Goal: Contribute content: Add original content to the website for others to see

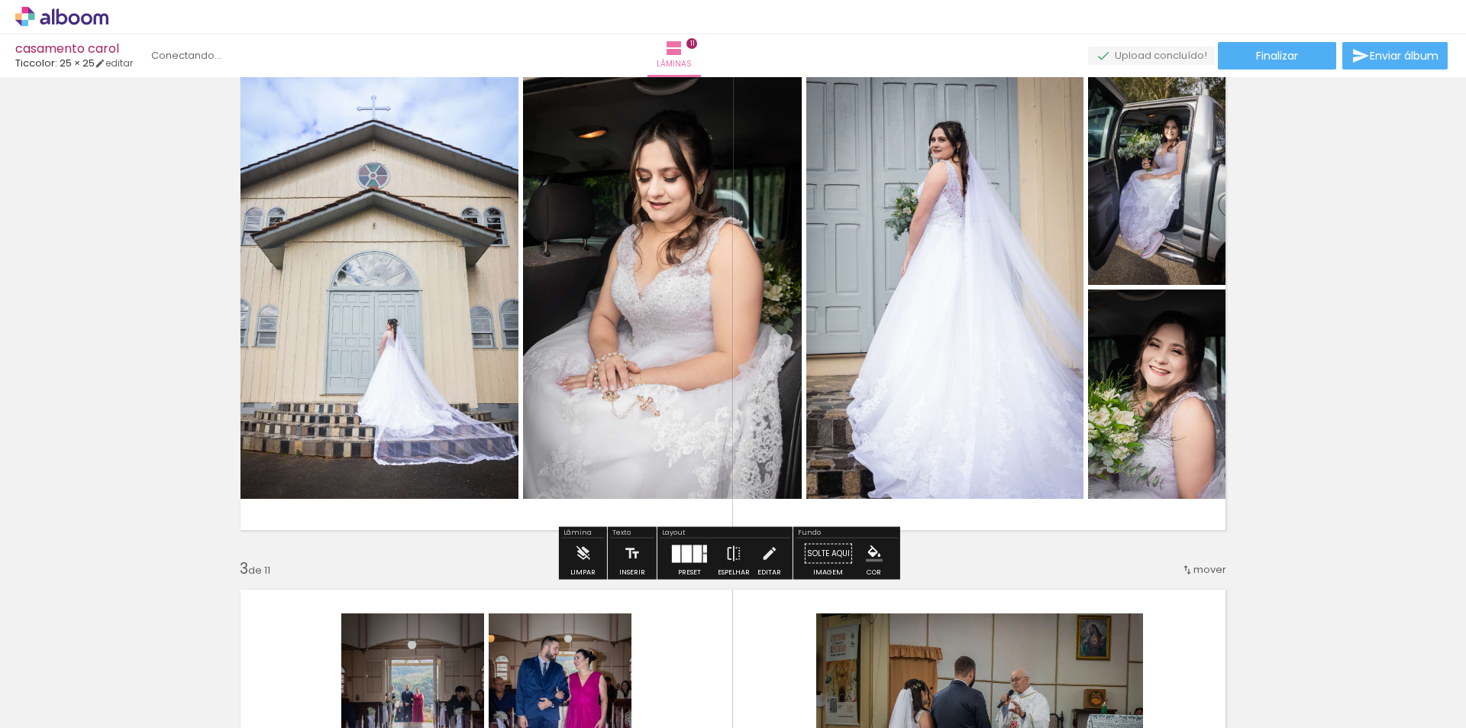
scroll to position [0, 3966]
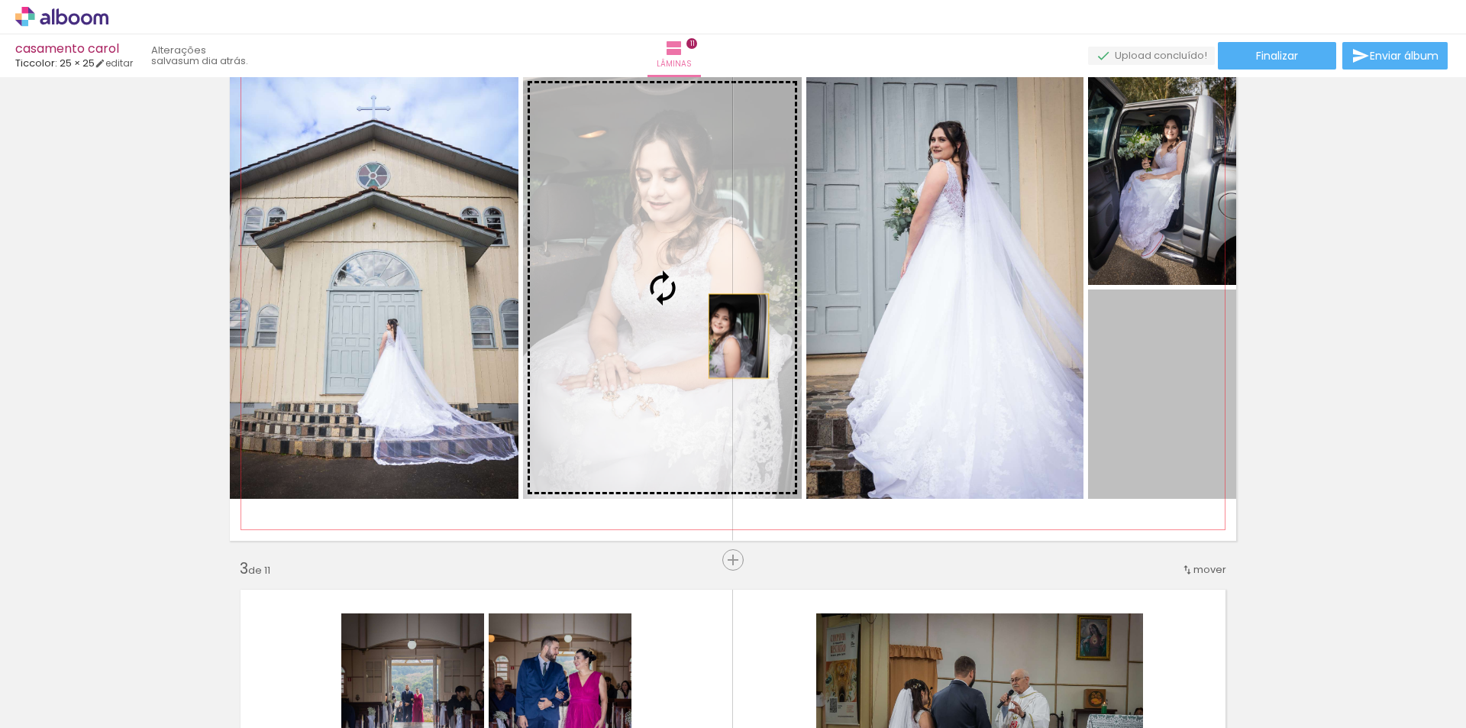
drag, startPoint x: 1157, startPoint y: 421, endPoint x: 697, endPoint y: 324, distance: 470.3
click at [0, 0] on slot at bounding box center [0, 0] width 0 height 0
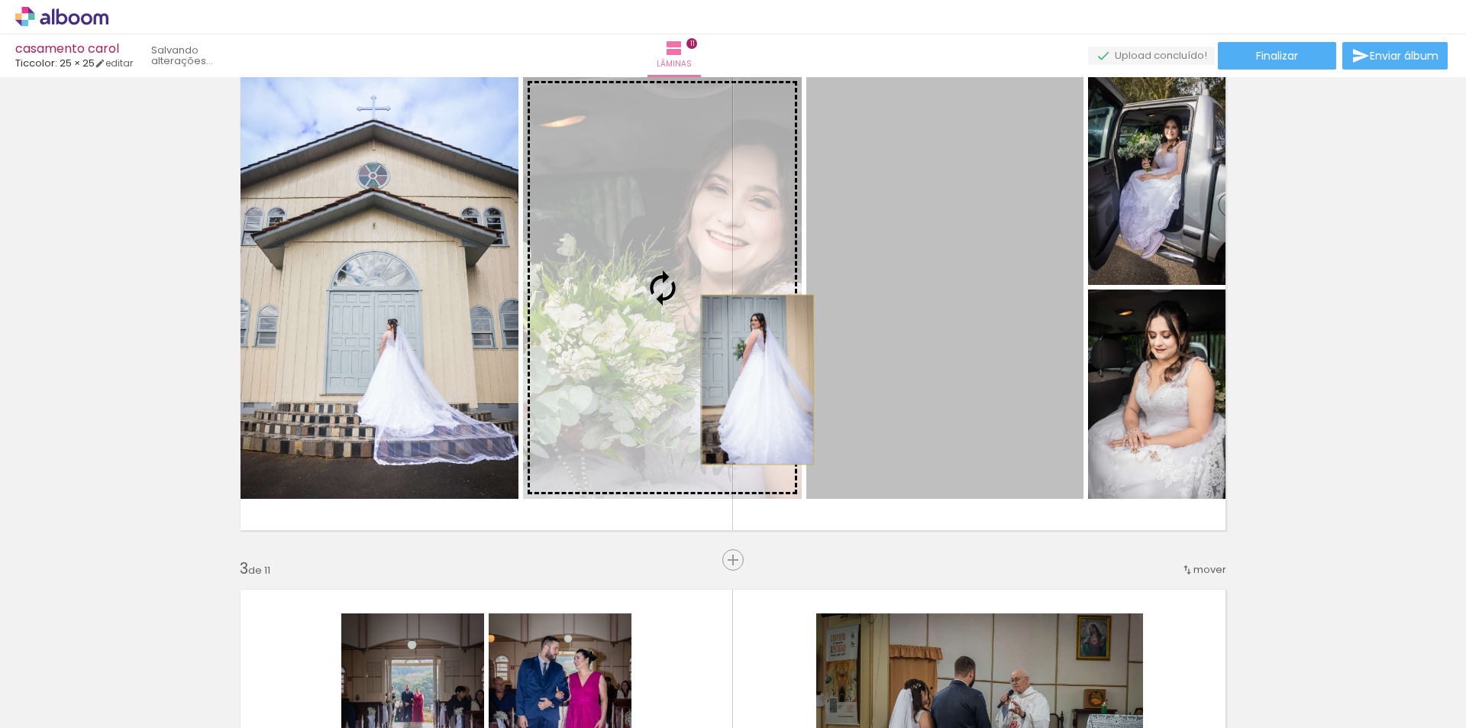
drag, startPoint x: 964, startPoint y: 390, endPoint x: 752, endPoint y: 379, distance: 212.5
click at [0, 0] on slot at bounding box center [0, 0] width 0 height 0
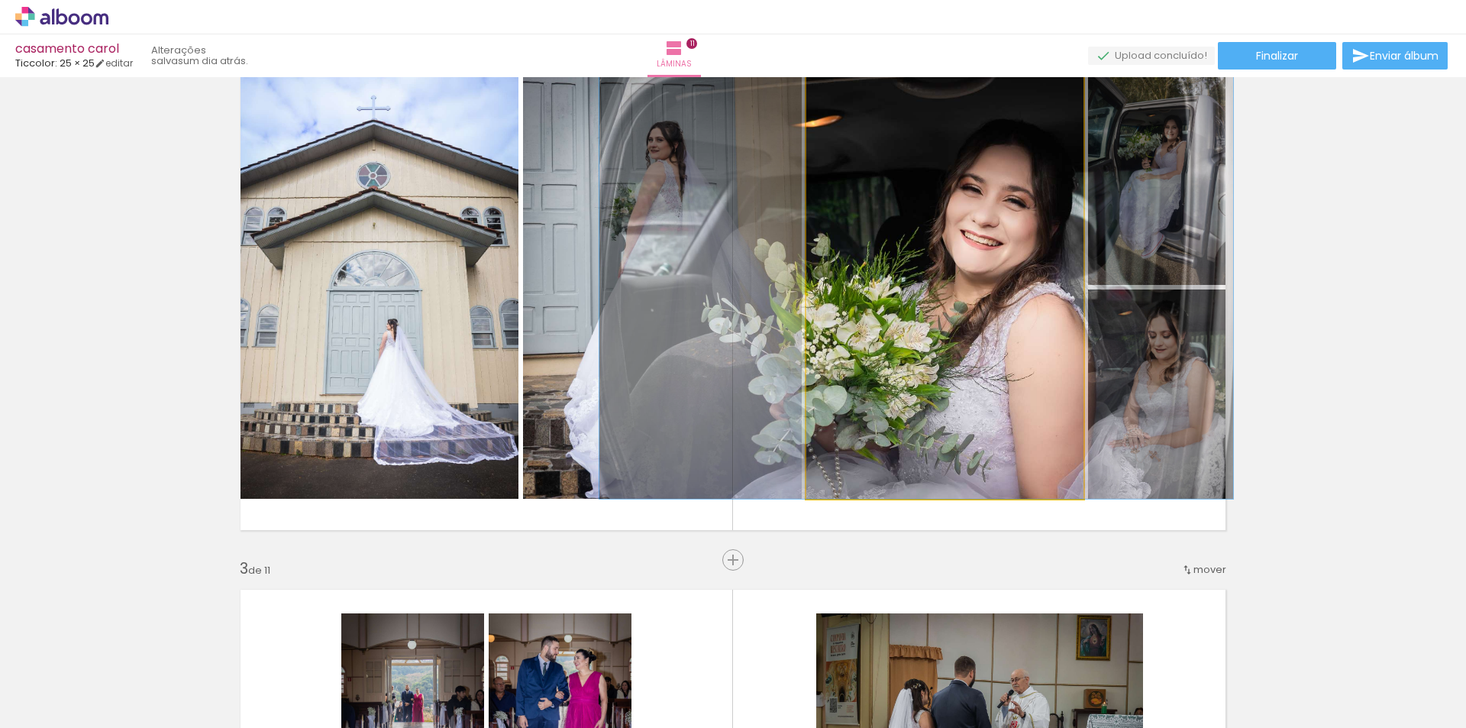
drag, startPoint x: 993, startPoint y: 315, endPoint x: 965, endPoint y: 312, distance: 28.5
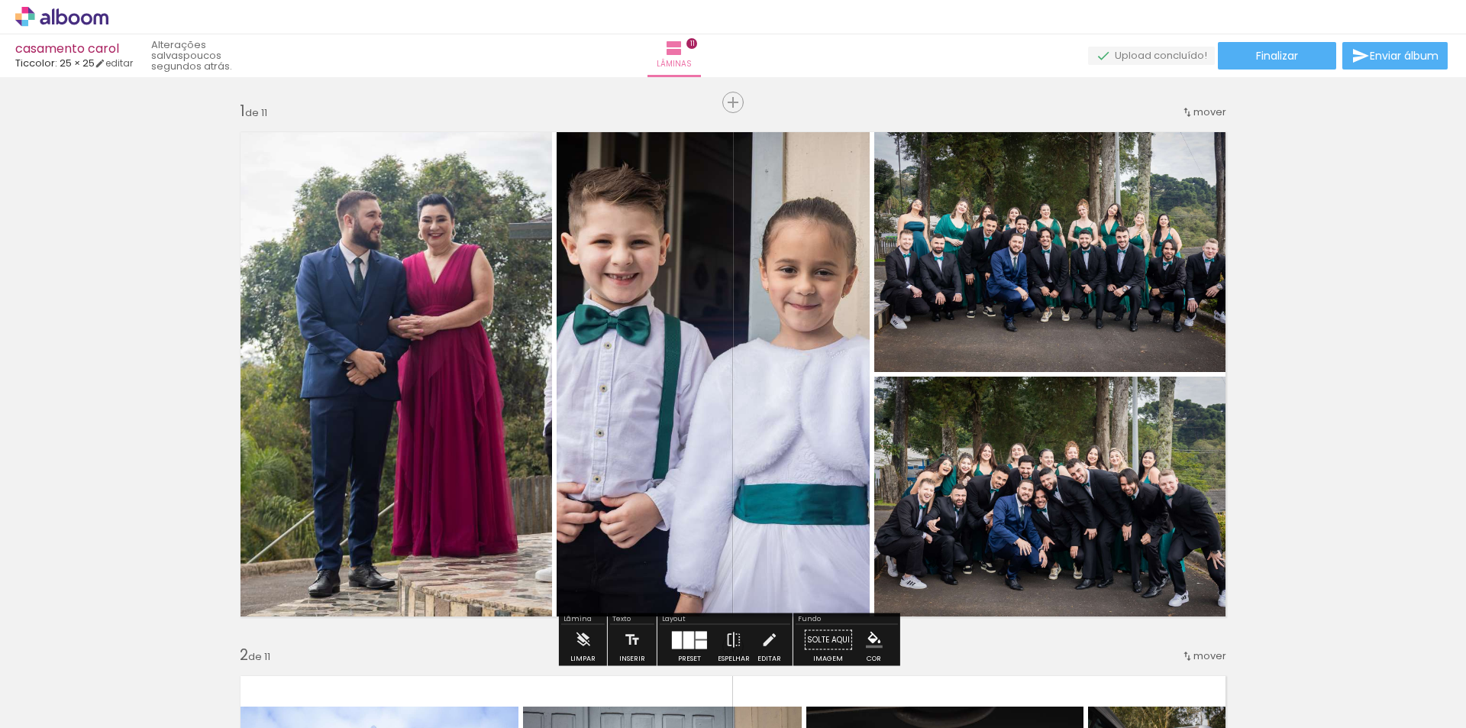
scroll to position [76, 0]
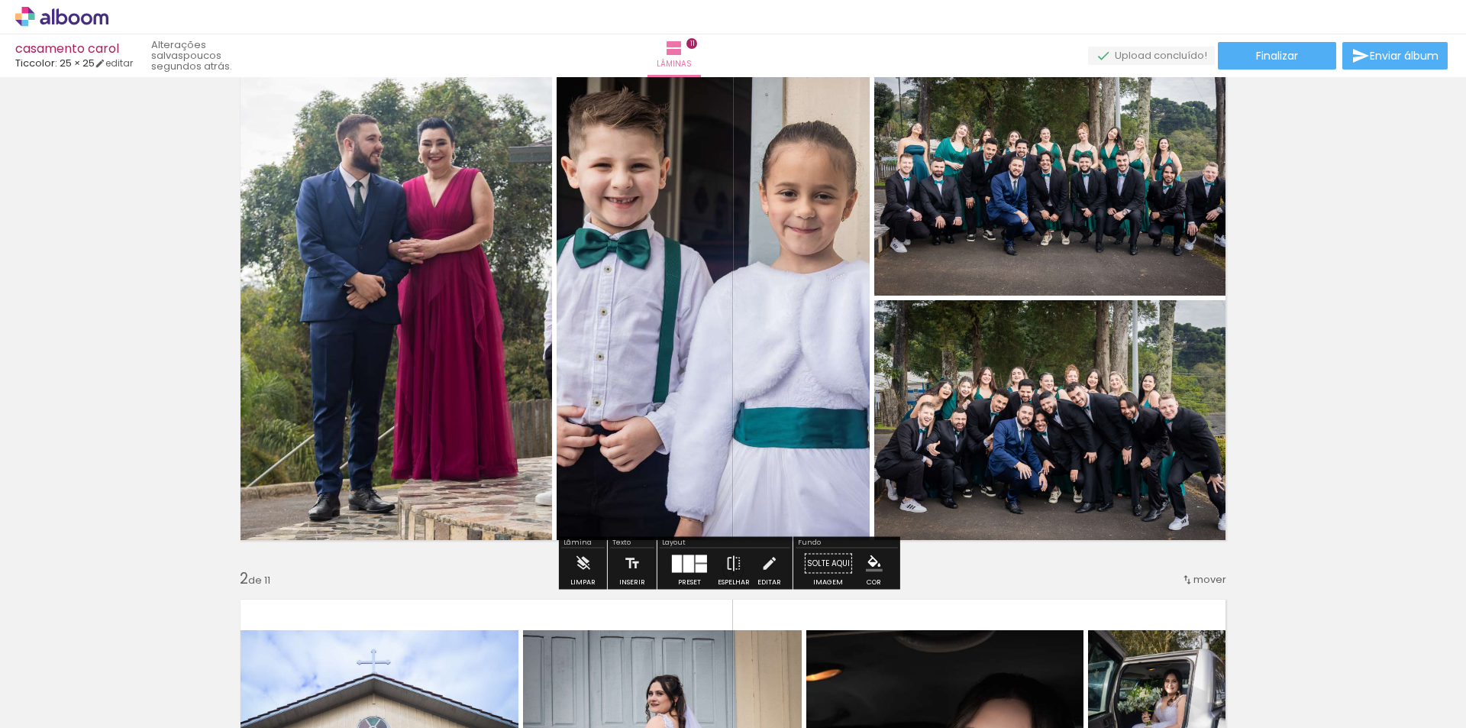
click at [677, 566] on div at bounding box center [677, 563] width 10 height 18
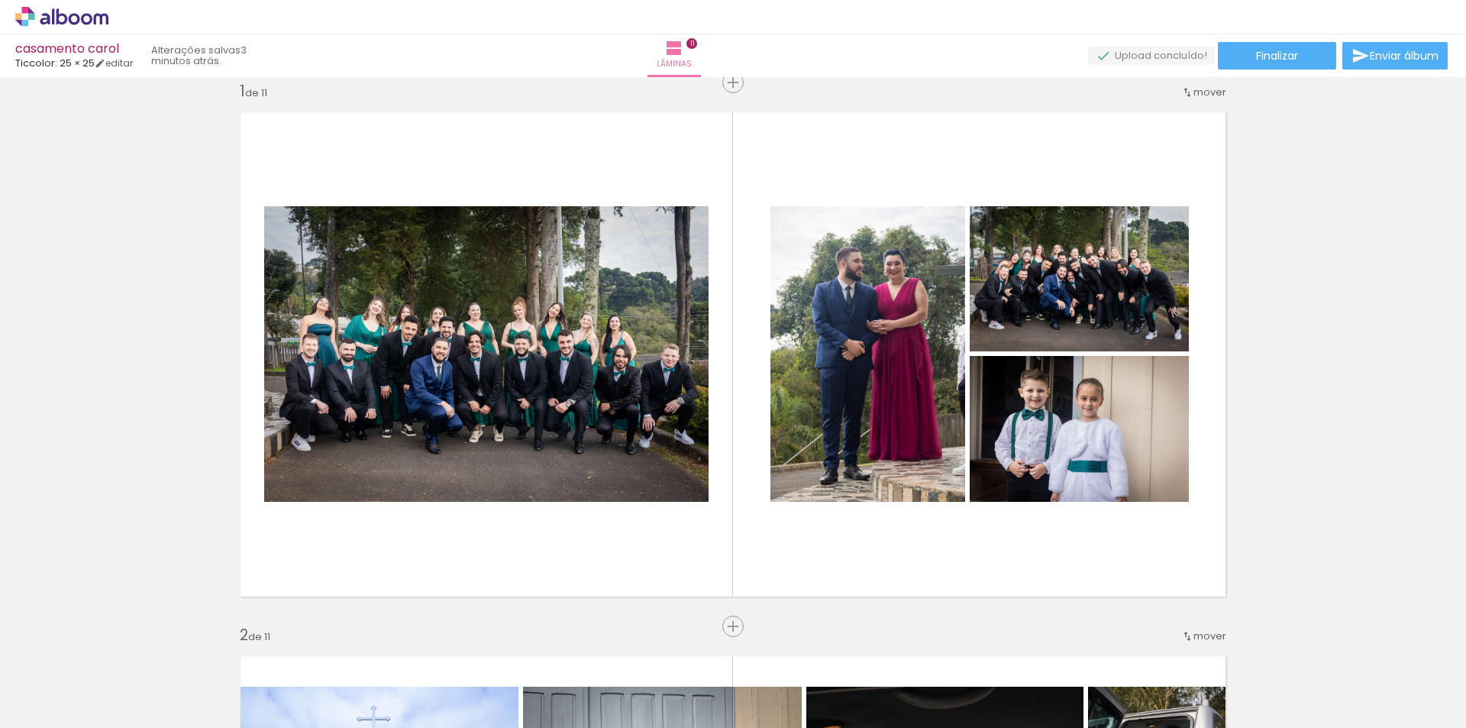
click at [53, 707] on span "Adicionar Fotos" at bounding box center [54, 707] width 46 height 17
click at [0, 0] on input "file" at bounding box center [0, 0] width 0 height 0
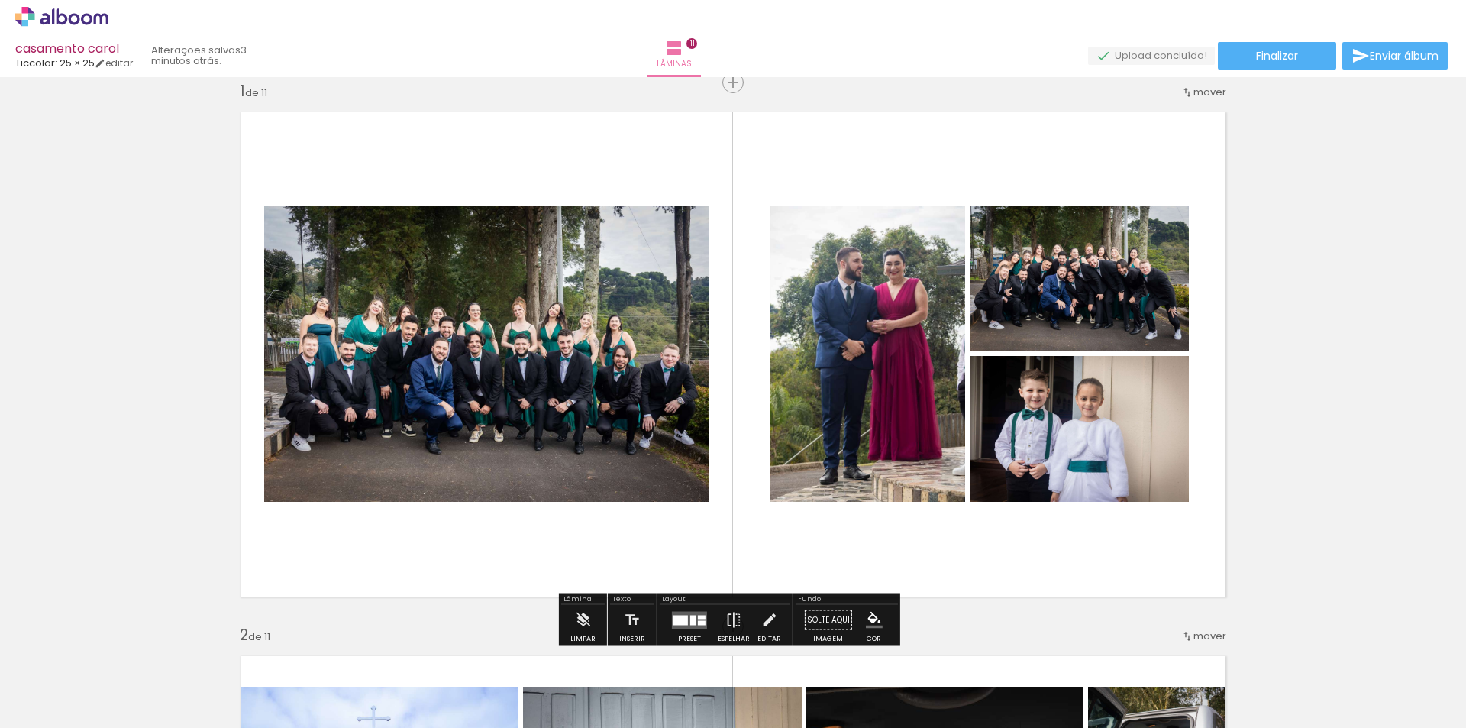
scroll to position [0, 3966]
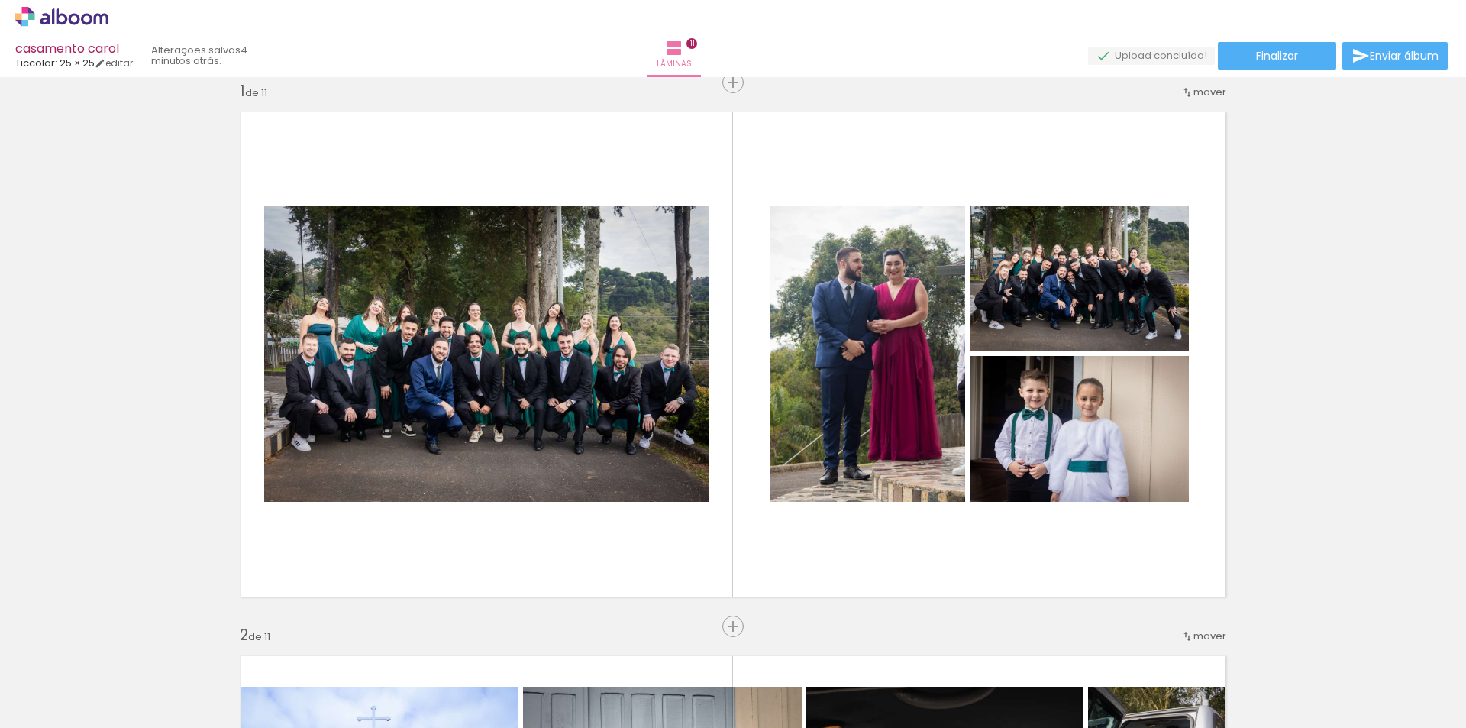
scroll to position [0, 3966]
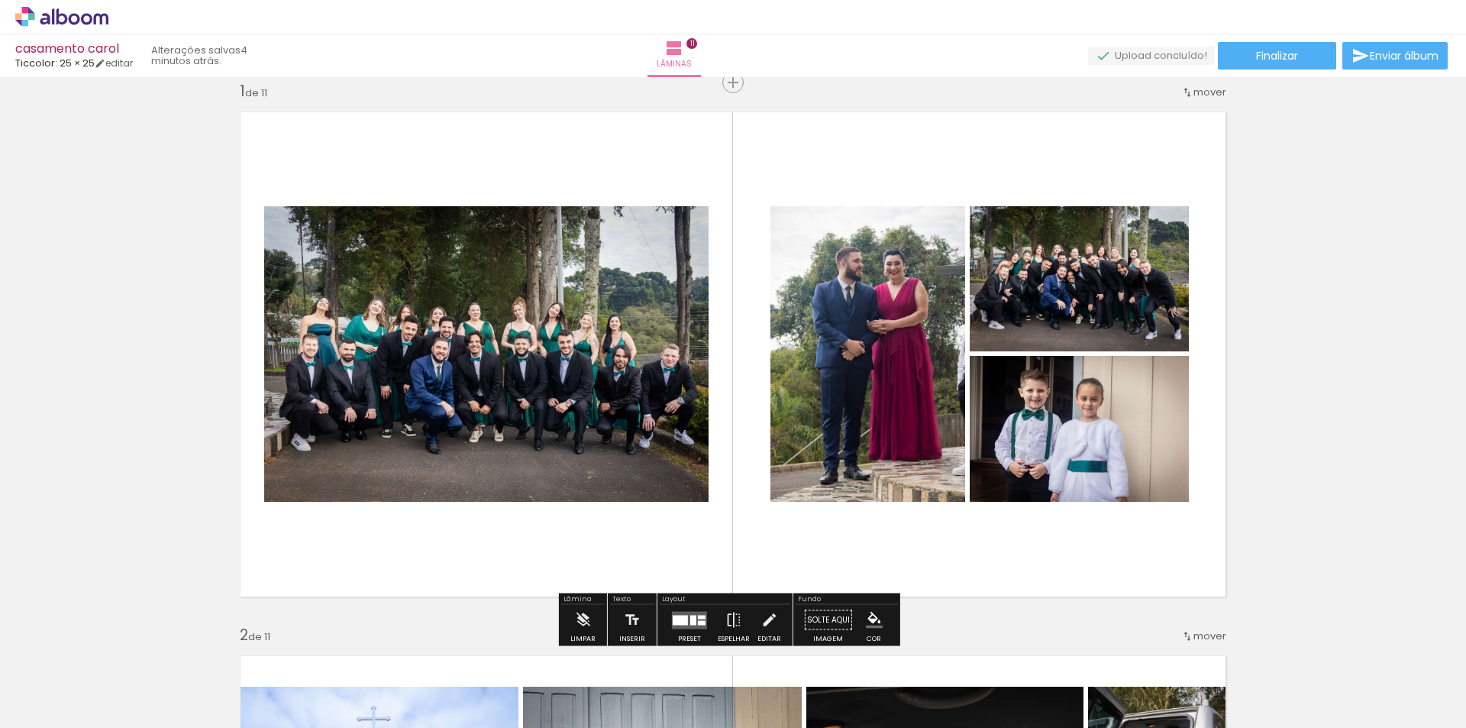
click at [60, 708] on span "Adicionar Fotos" at bounding box center [54, 707] width 46 height 17
click at [0, 0] on input "file" at bounding box center [0, 0] width 0 height 0
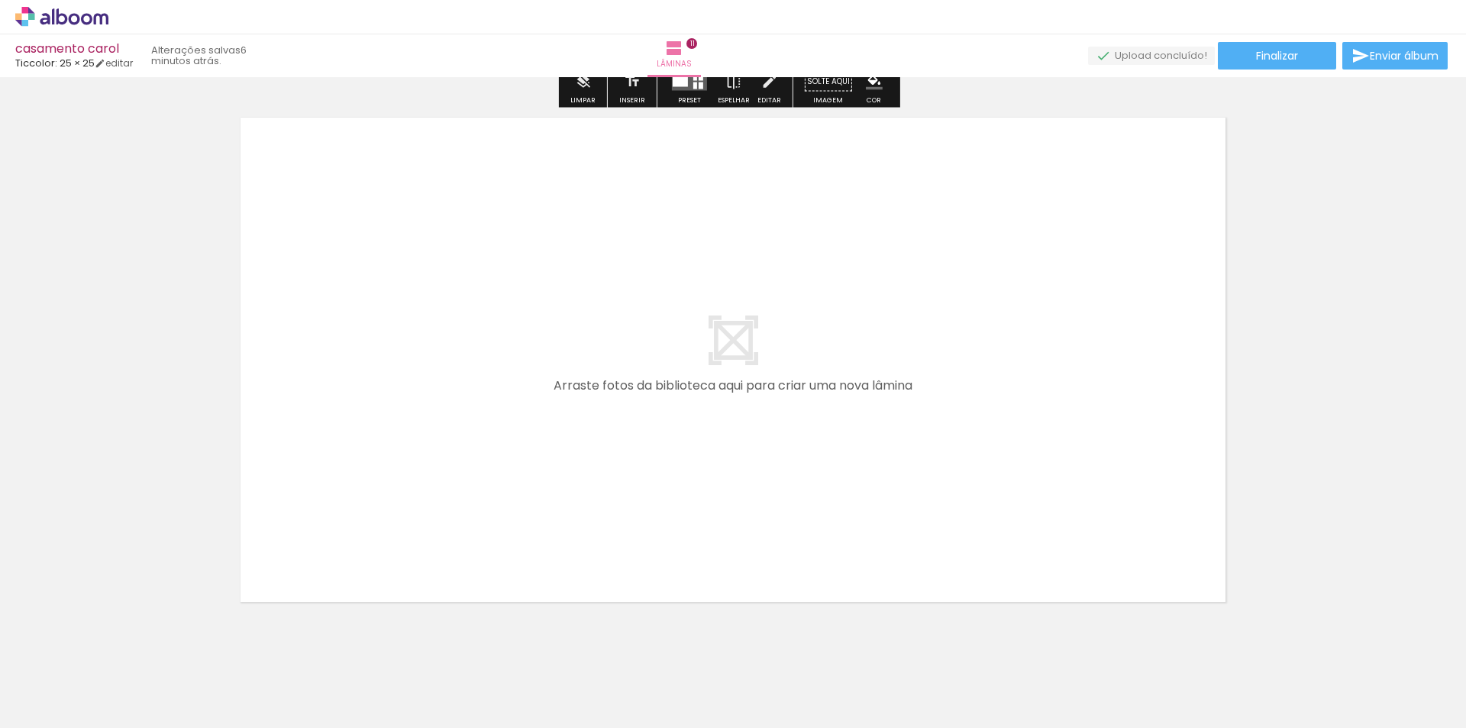
scroll to position [5996, 0]
click at [43, 703] on span "Adicionar Fotos" at bounding box center [54, 707] width 46 height 17
click at [0, 0] on input "file" at bounding box center [0, 0] width 0 height 0
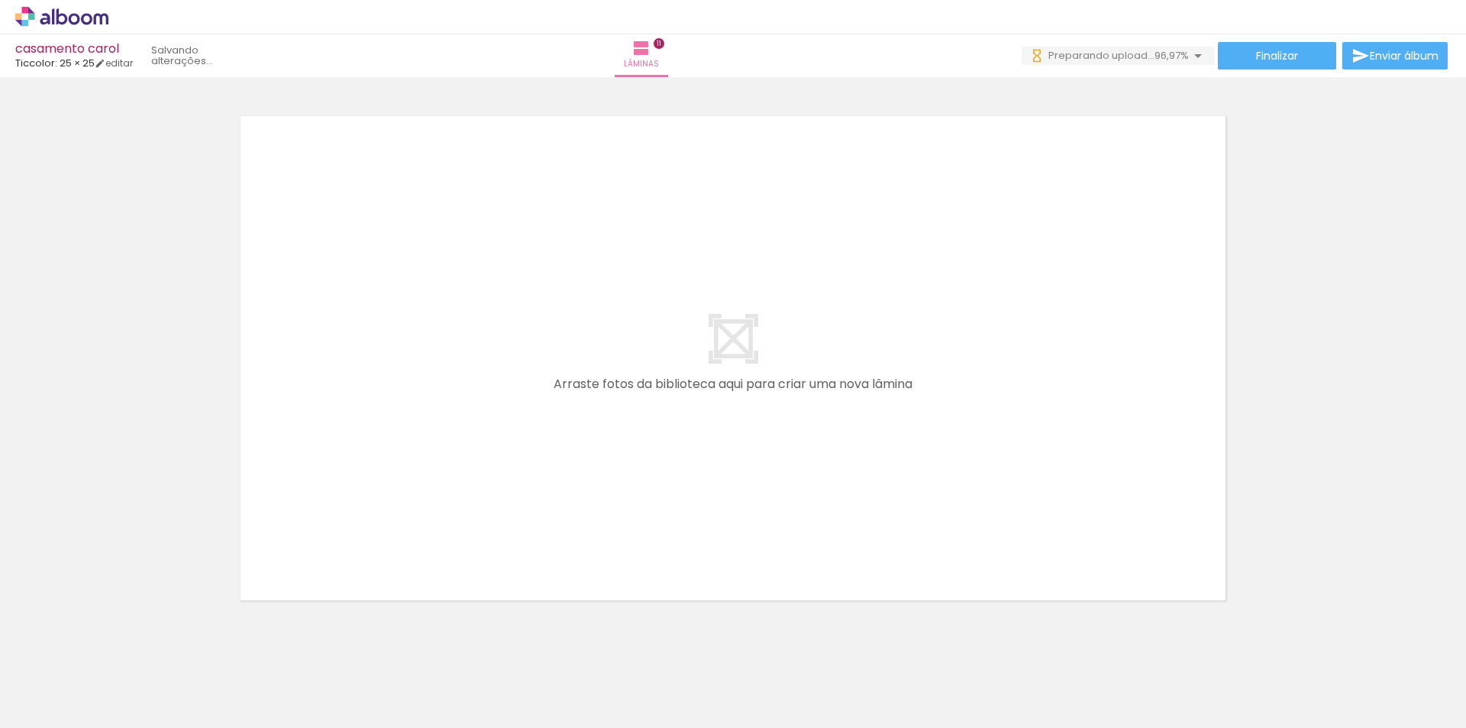
scroll to position [0, 4308]
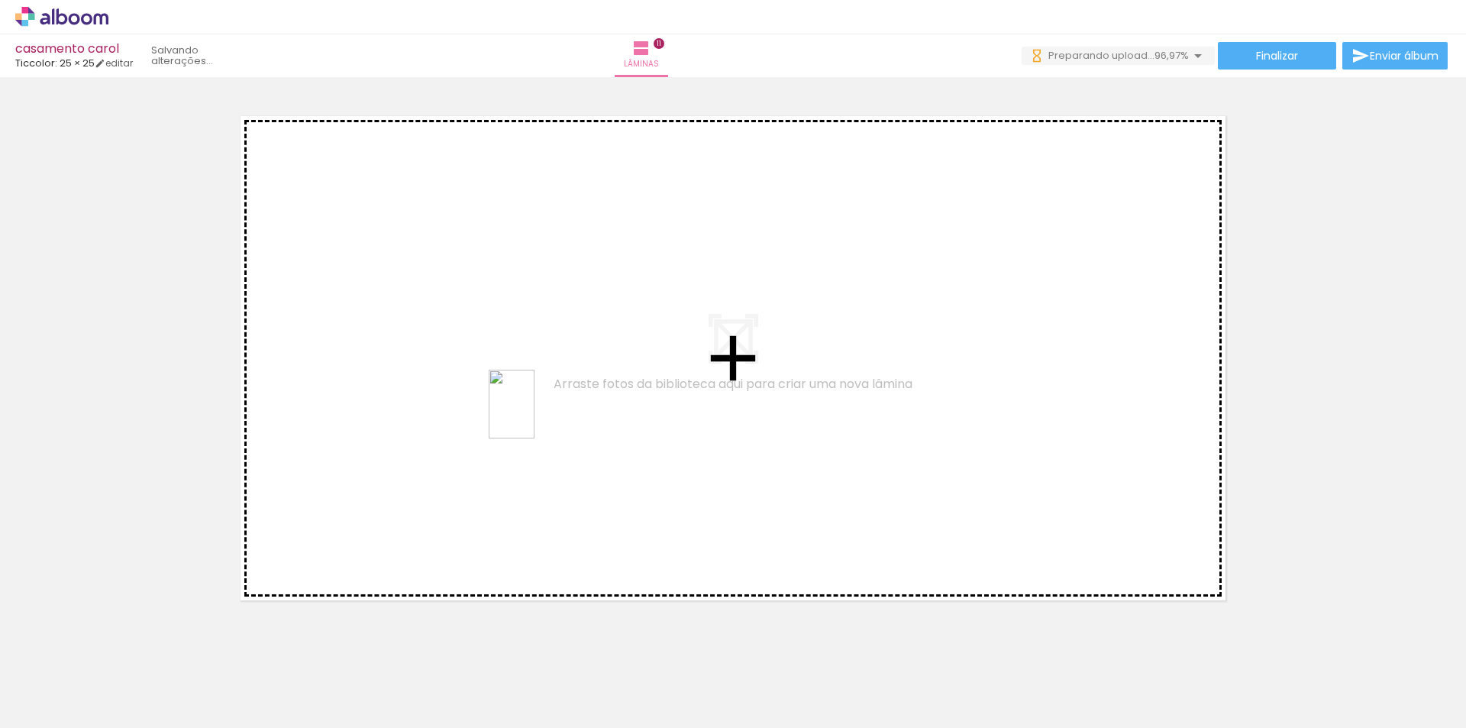
drag, startPoint x: 1338, startPoint y: 697, endPoint x: 533, endPoint y: 413, distance: 853.4
click at [533, 413] on quentale-workspace at bounding box center [733, 364] width 1466 height 728
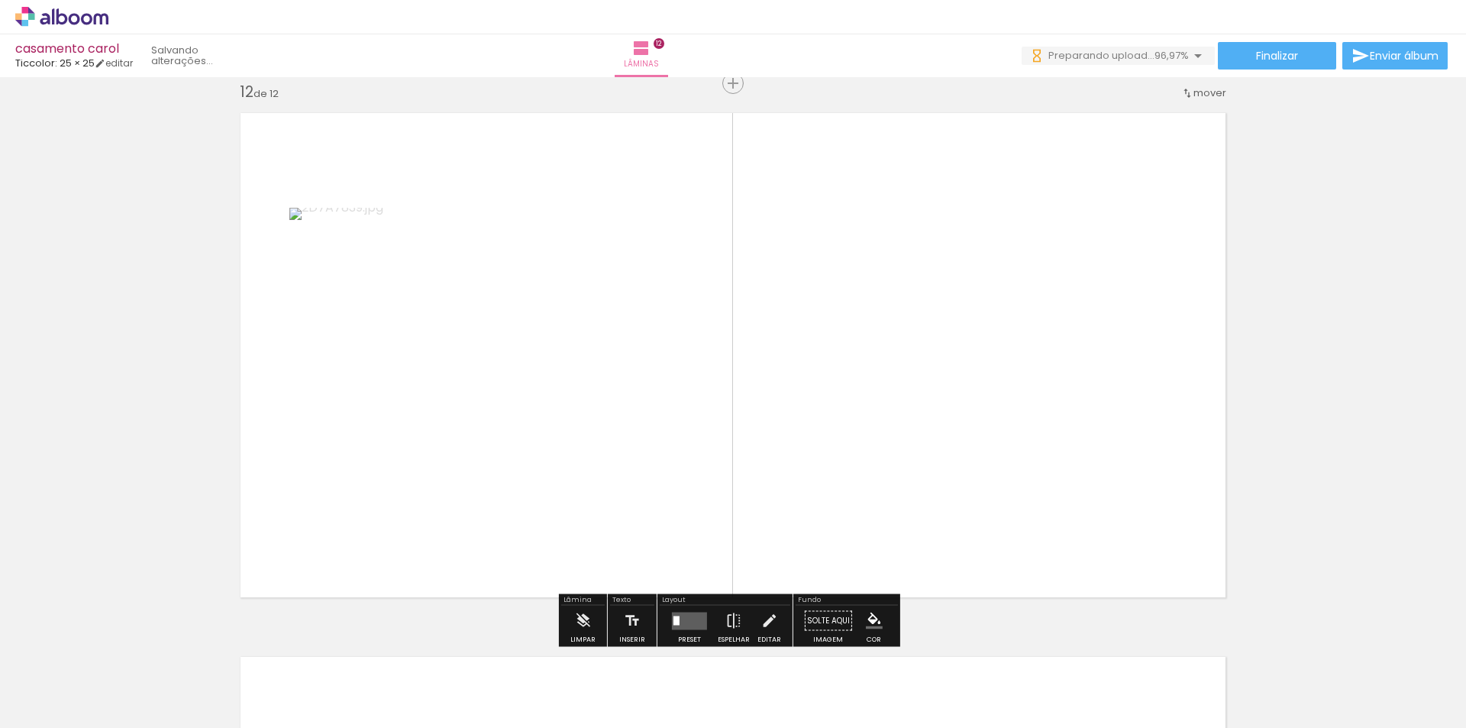
scroll to position [6000, 0]
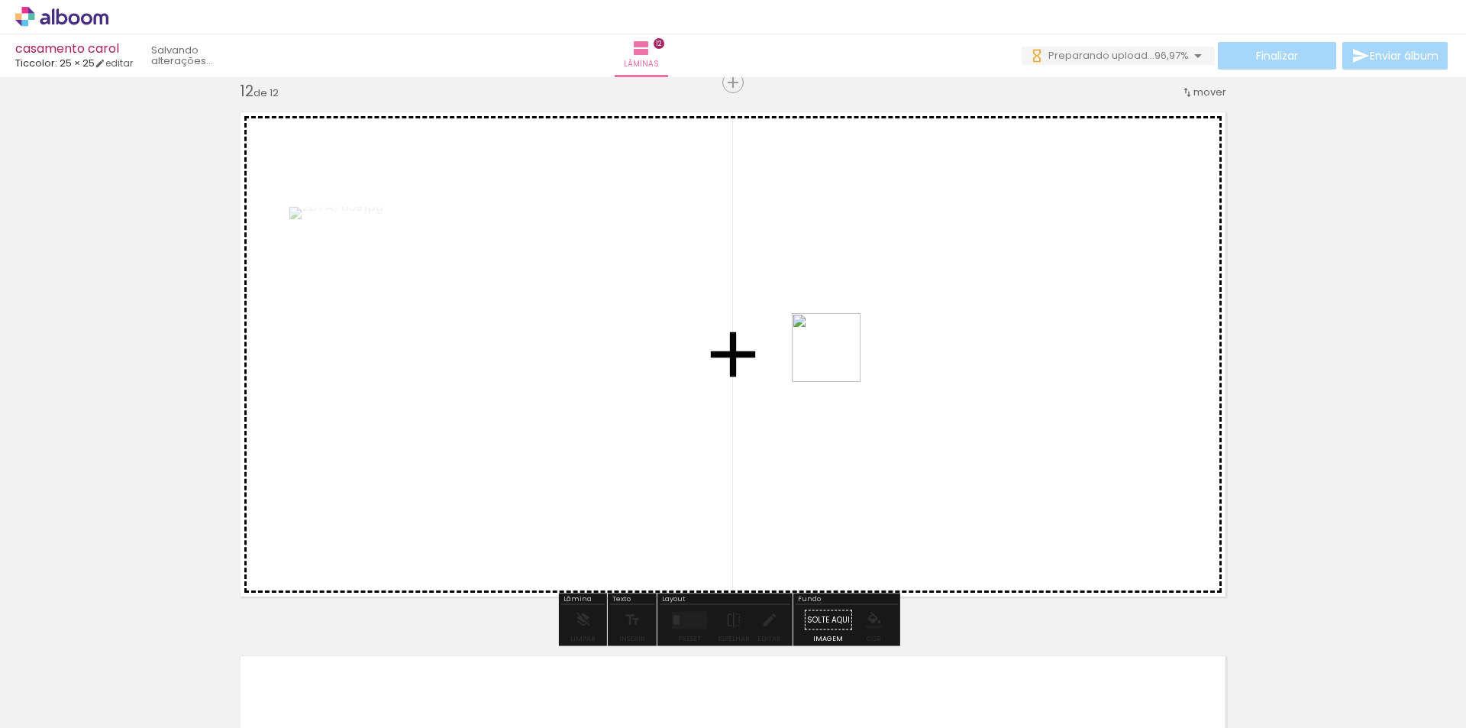
drag, startPoint x: 1421, startPoint y: 684, endPoint x: 834, endPoint y: 357, distance: 671.9
click at [834, 357] on quentale-workspace at bounding box center [733, 364] width 1466 height 728
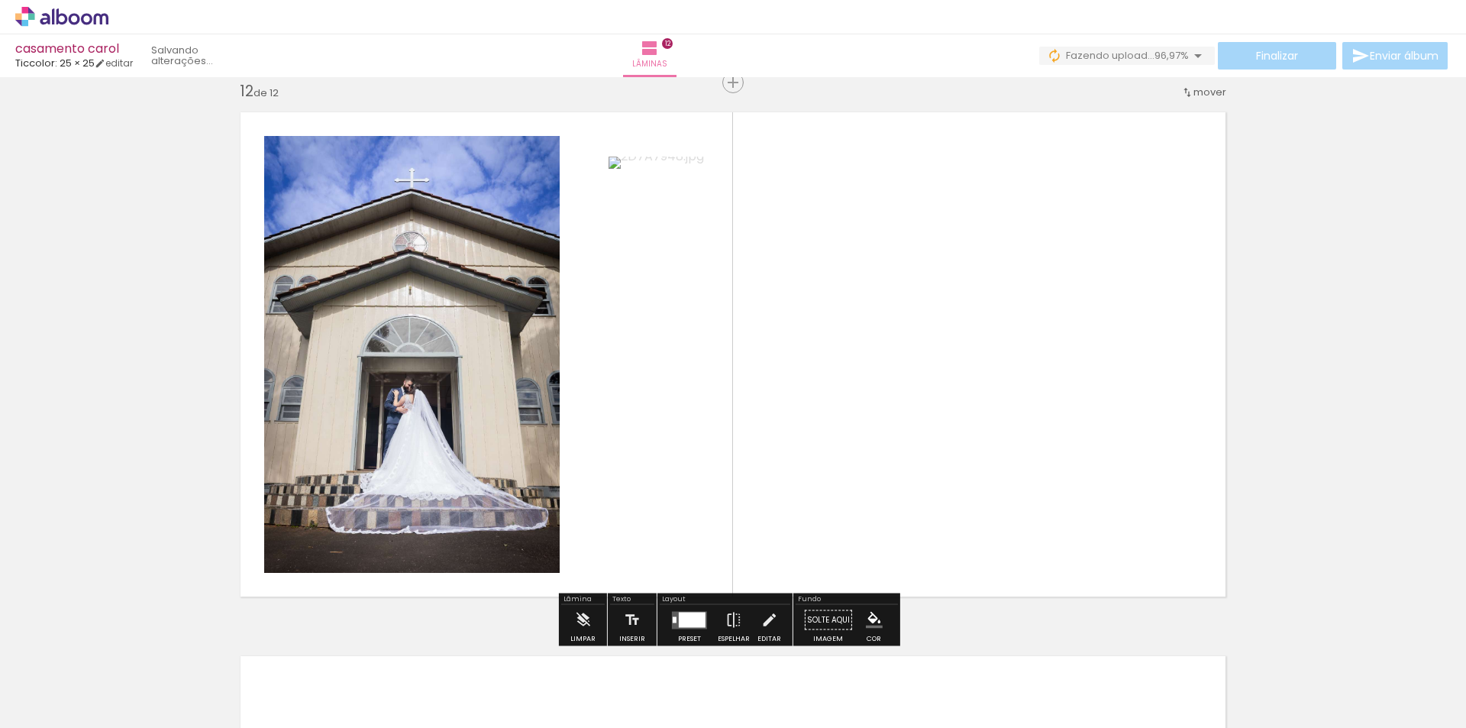
drag, startPoint x: 684, startPoint y: 623, endPoint x: 1121, endPoint y: 428, distance: 478.5
click at [687, 621] on div at bounding box center [692, 619] width 27 height 15
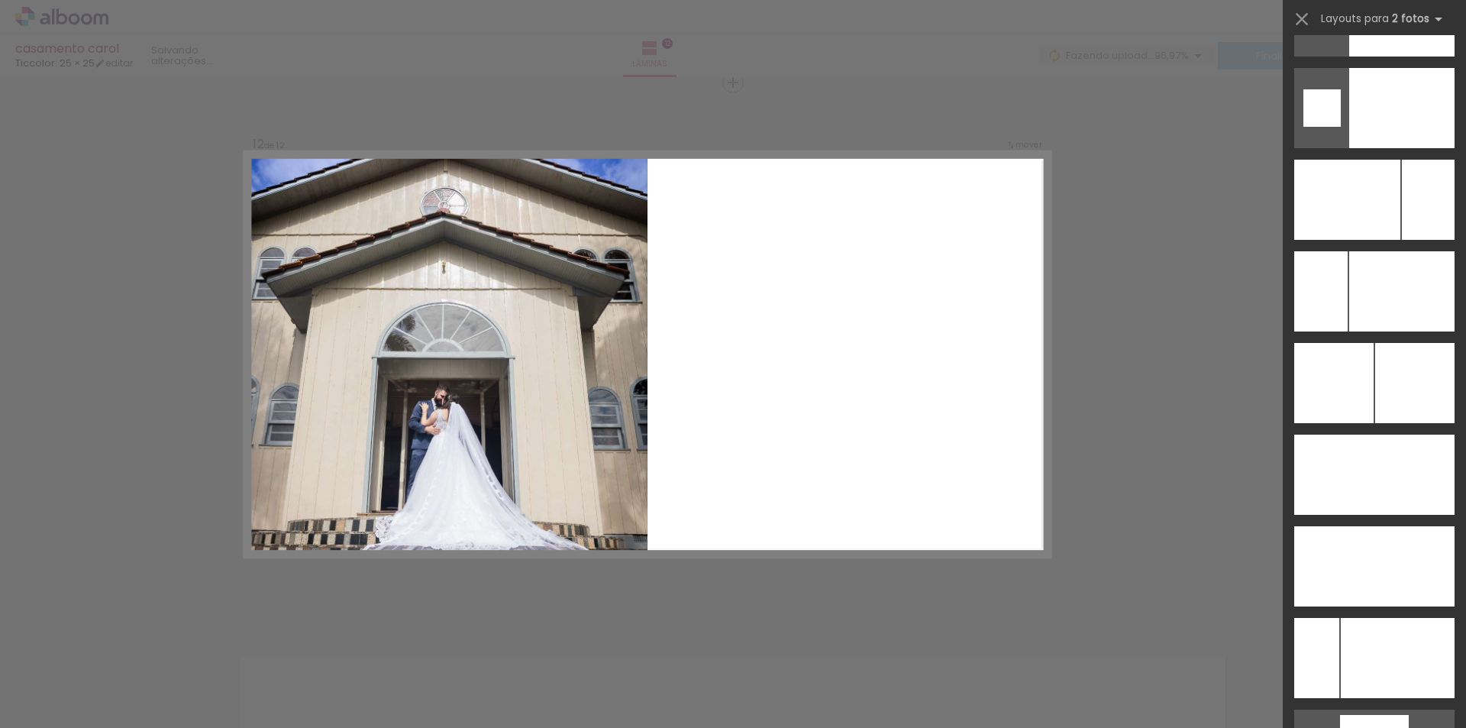
scroll to position [6553, 0]
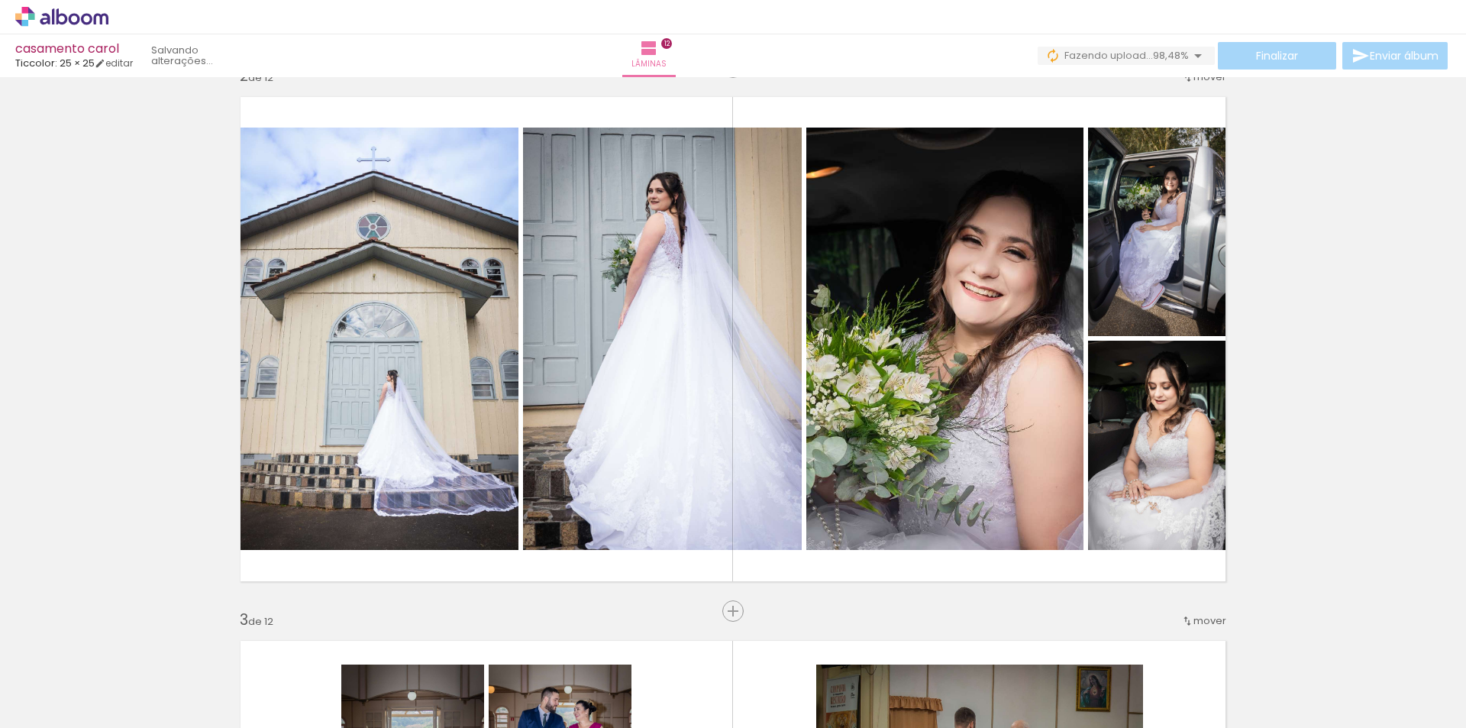
scroll to position [0, 4308]
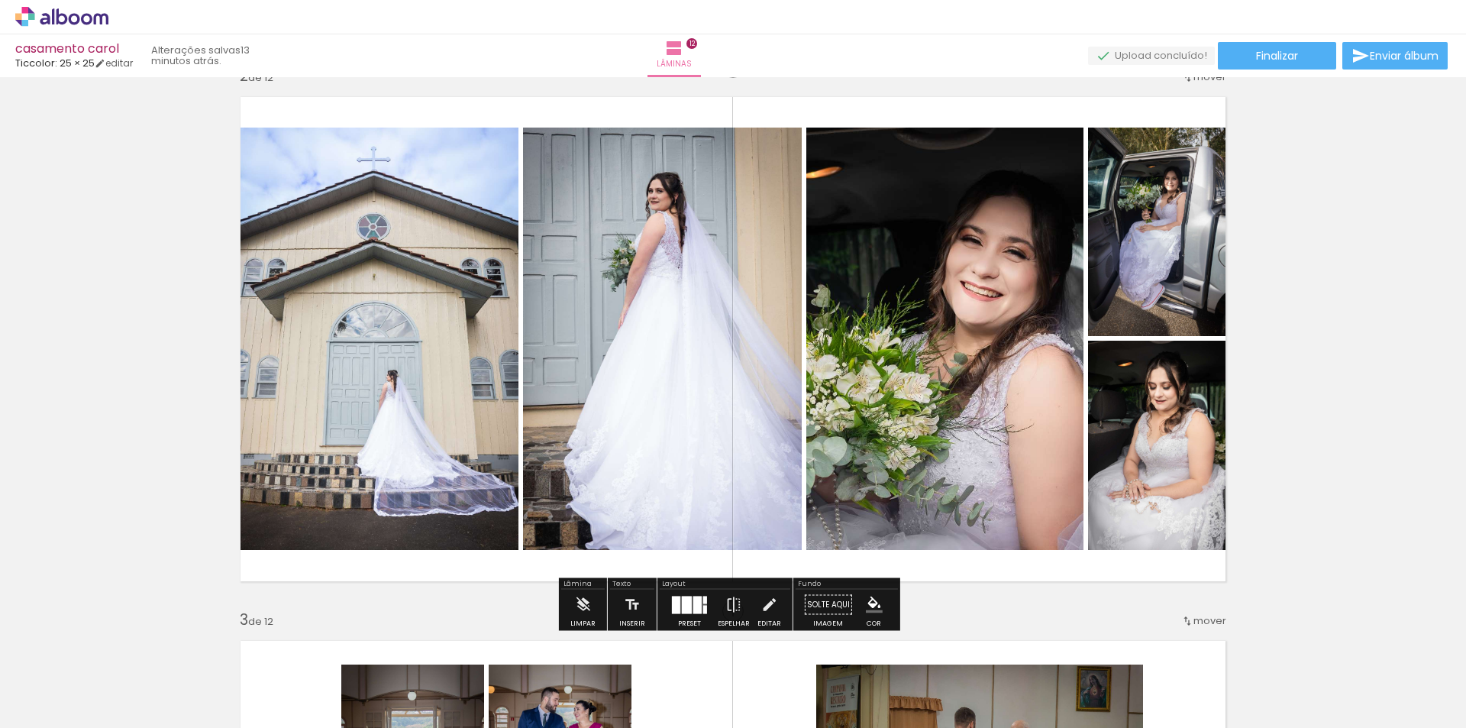
scroll to position [0, 4308]
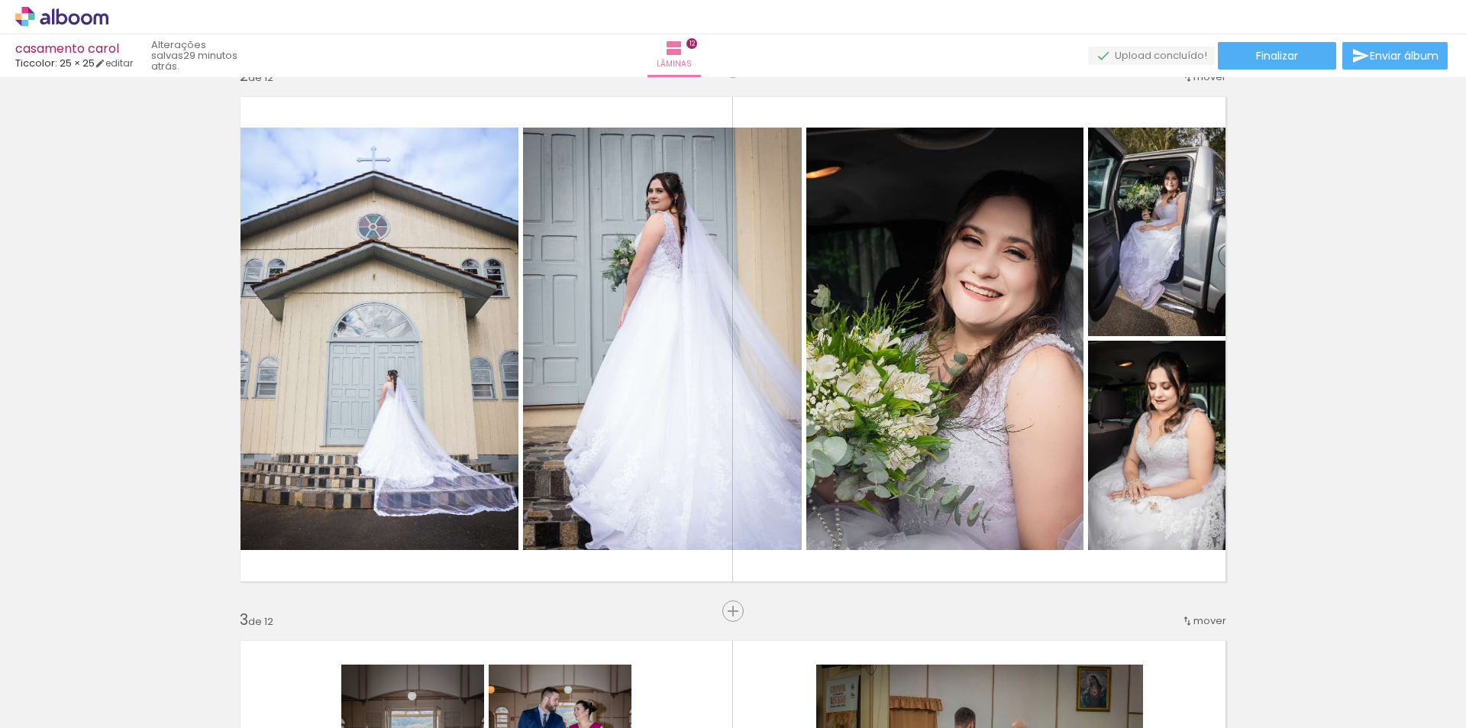
scroll to position [0, 4308]
